Goal: Transaction & Acquisition: Obtain resource

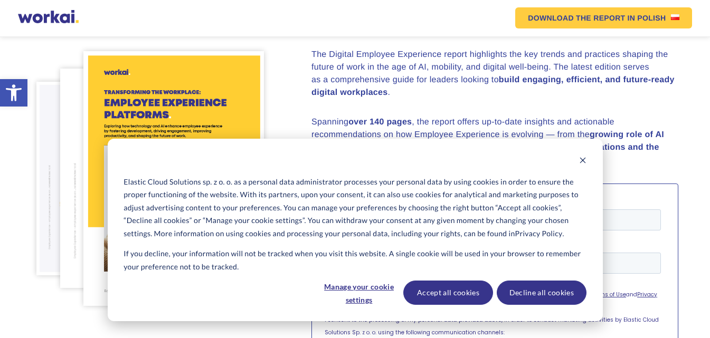
scroll to position [158, 0]
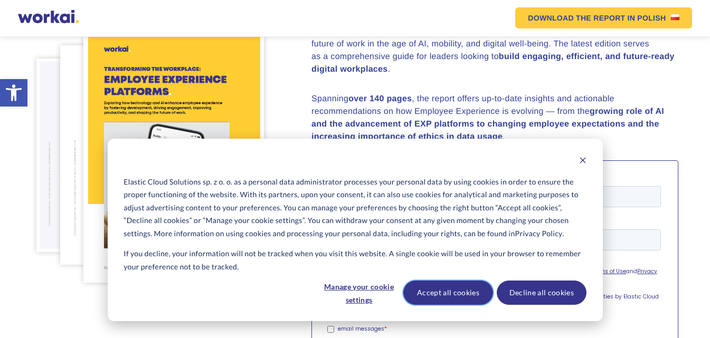
click at [447, 291] on button "Accept all cookies" at bounding box center [448, 293] width 90 height 24
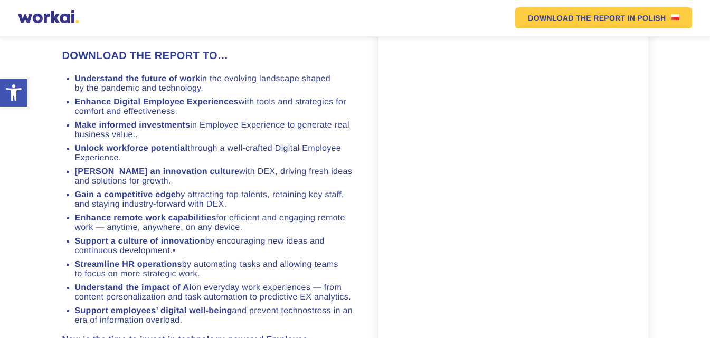
scroll to position [742, 0]
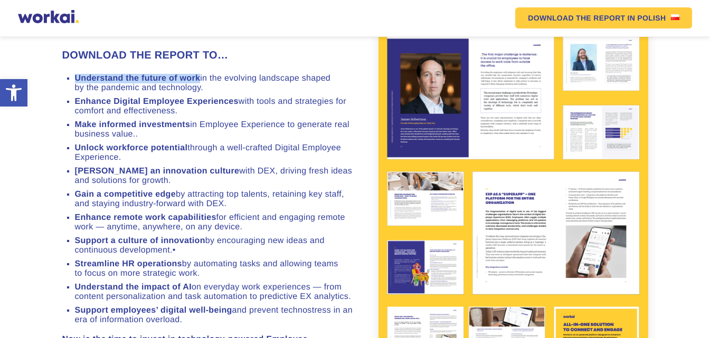
drag, startPoint x: 75, startPoint y: 135, endPoint x: 200, endPoint y: 134, distance: 124.6
click at [200, 93] on li "Understand the future of work in the evolving landscape shaped by the pandemic …" at bounding box center [215, 83] width 280 height 19
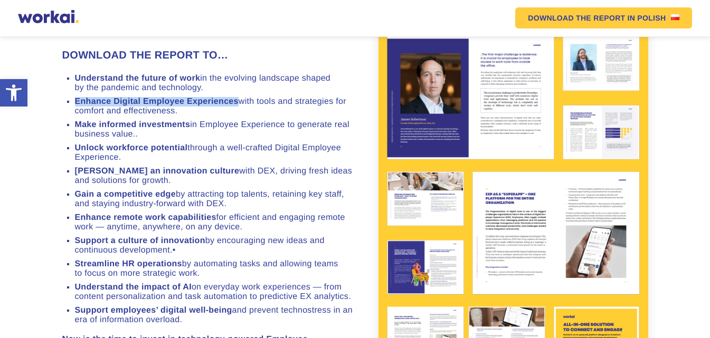
drag, startPoint x: 74, startPoint y: 159, endPoint x: 238, endPoint y: 160, distance: 163.1
click at [238, 106] on strong "Enhance Digital Employee Experiences" at bounding box center [157, 101] width 164 height 9
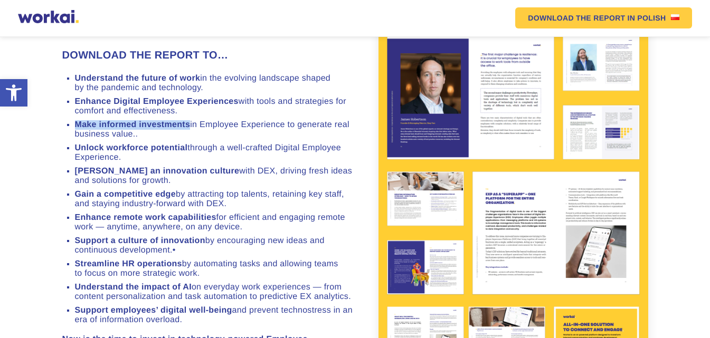
drag, startPoint x: 77, startPoint y: 181, endPoint x: 188, endPoint y: 181, distance: 111.9
click at [188, 129] on strong "Make informed investments" at bounding box center [133, 124] width 116 height 9
drag, startPoint x: 74, startPoint y: 205, endPoint x: 187, endPoint y: 203, distance: 113.0
click at [187, 203] on ul "Understand the future of work in the evolving landscape shaped by the pandemic …" at bounding box center [208, 199] width 293 height 251
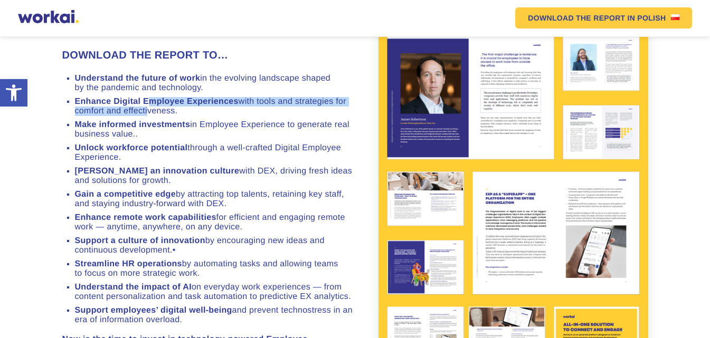
click at [147, 116] on li "Enhance Digital Employee Experiences with tools and strategies for comfort and …" at bounding box center [215, 106] width 280 height 19
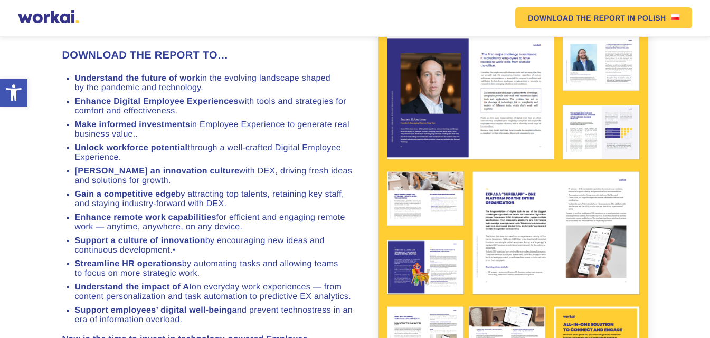
click at [250, 63] on h3 "DOWNLOAD THE REPORT TO…" at bounding box center [208, 56] width 293 height 16
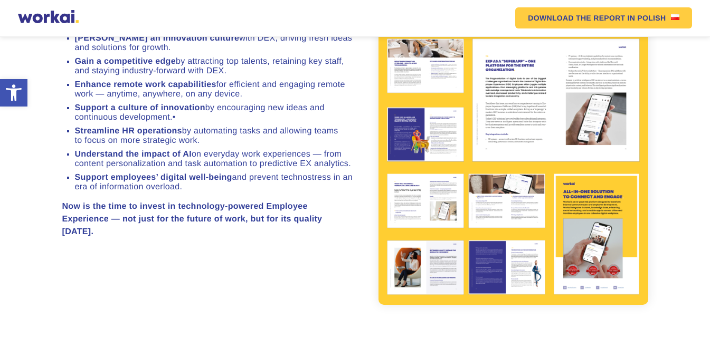
scroll to position [848, 0]
